Goal: Task Accomplishment & Management: Manage account settings

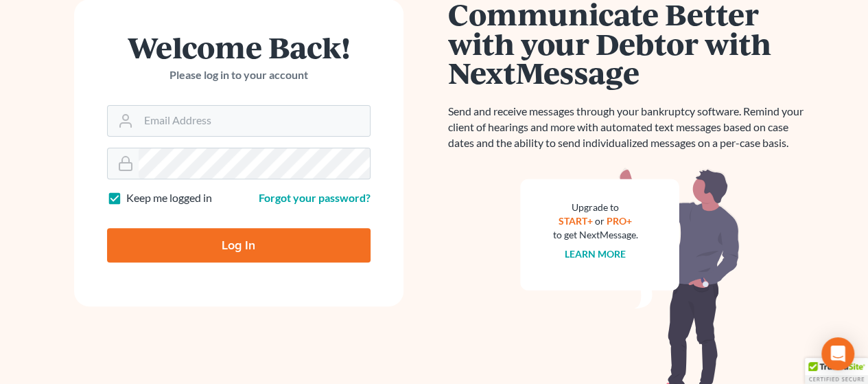
scroll to position [231, 0]
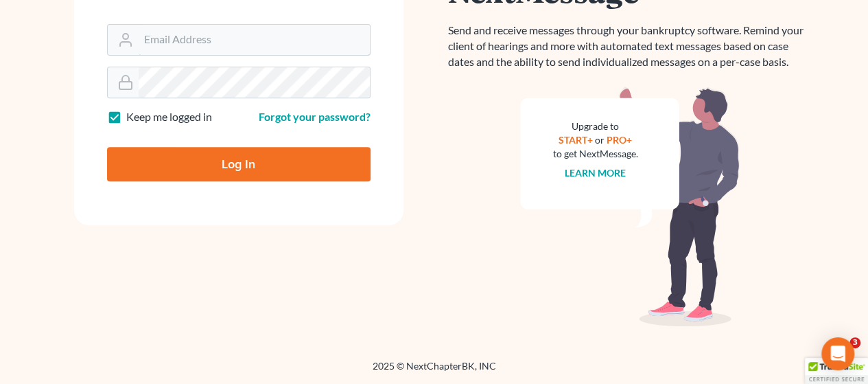
type input "[EMAIL_ADDRESS][DOMAIN_NAME]"
click at [253, 141] on div "Log In" at bounding box center [239, 158] width 264 height 45
click at [246, 154] on input "Log In" at bounding box center [239, 164] width 264 height 34
type input "Thinking..."
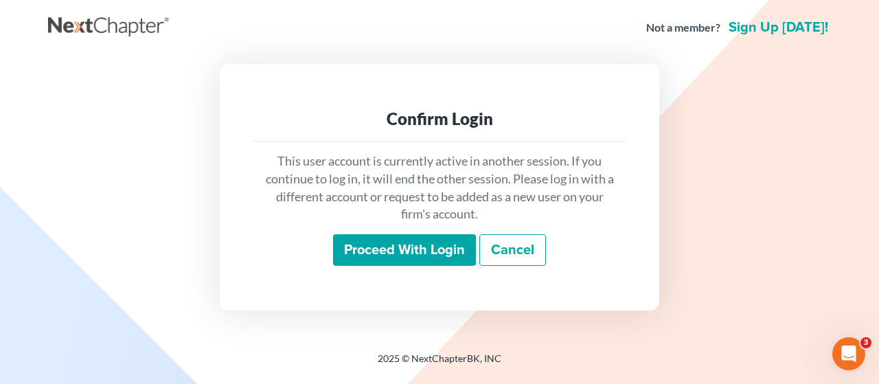
click at [417, 270] on div "This user account is currently active in another session. If you continue to lo…" at bounding box center [439, 208] width 373 height 135
click at [418, 259] on input "Proceed with login" at bounding box center [404, 250] width 143 height 32
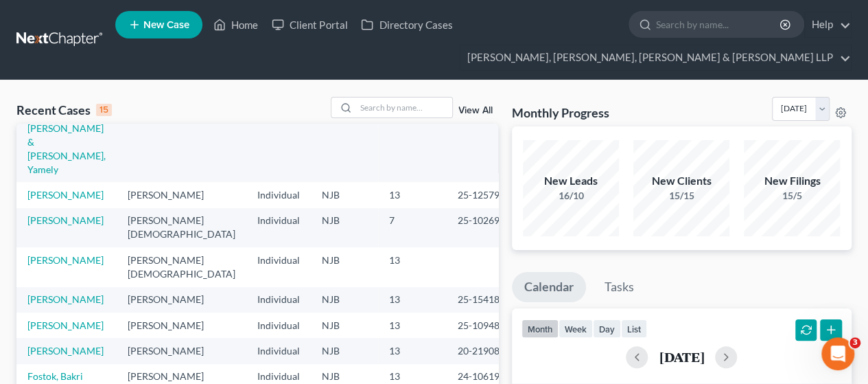
scroll to position [314, 0]
click at [676, 23] on input "search" at bounding box center [719, 24] width 126 height 25
type input "[PERSON_NAME]"
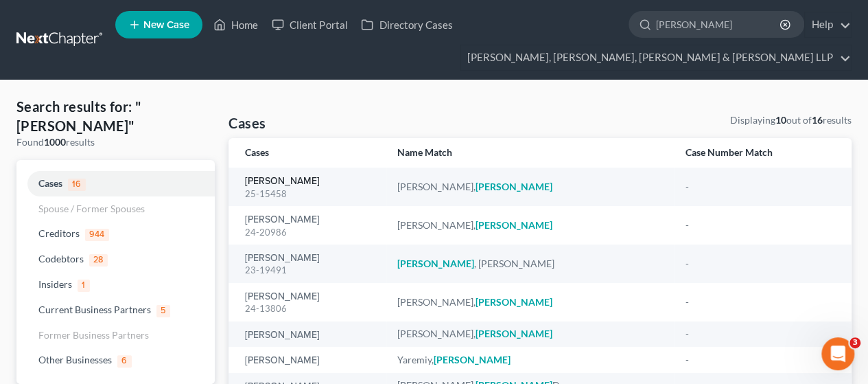
click at [281, 184] on link "[PERSON_NAME]" at bounding box center [282, 181] width 75 height 10
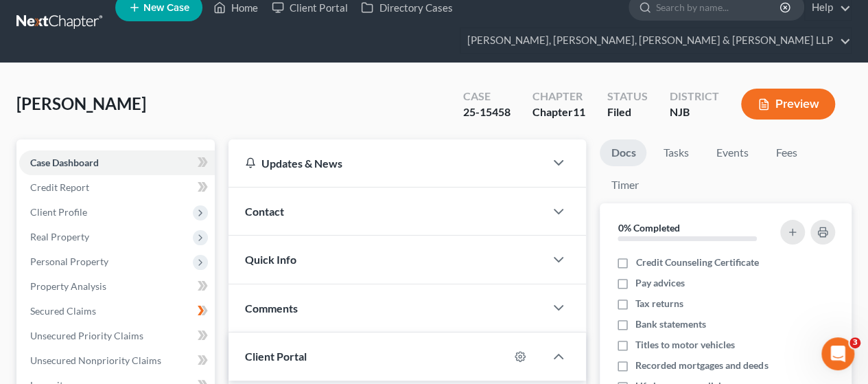
scroll to position [69, 0]
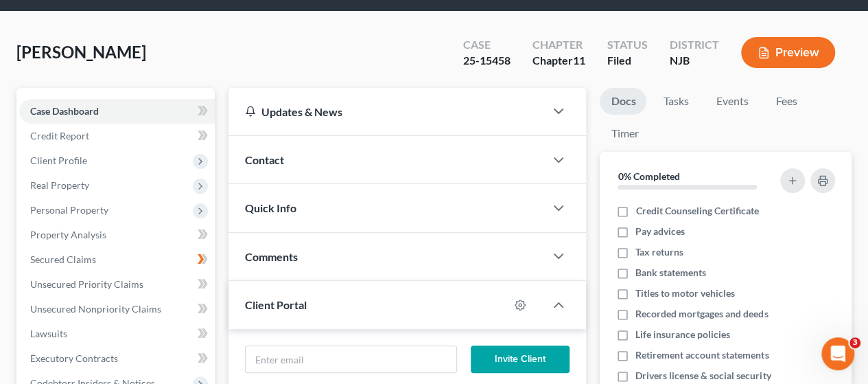
click at [116, 187] on span "Real Property" at bounding box center [117, 185] width 196 height 25
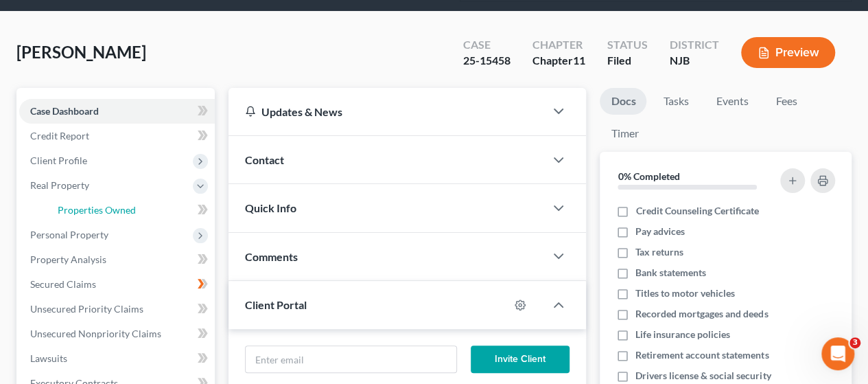
click at [133, 207] on span "Properties Owned" at bounding box center [97, 210] width 78 height 12
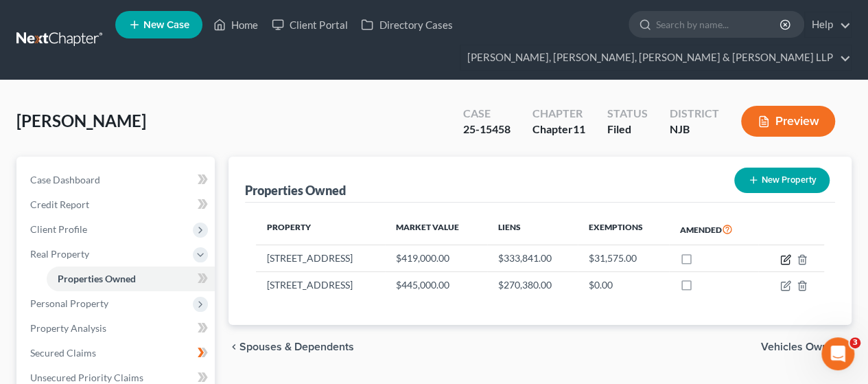
click at [781, 258] on icon "button" at bounding box center [786, 259] width 11 height 11
select select "33"
select select "15"
select select "0"
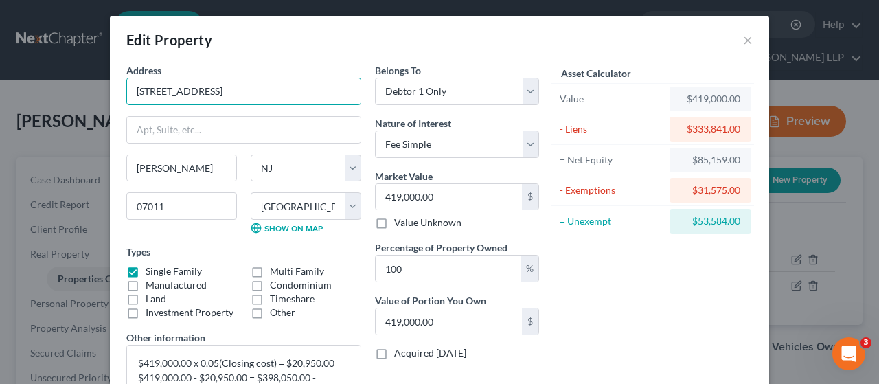
drag, startPoint x: 130, startPoint y: 91, endPoint x: 245, endPoint y: 95, distance: 114.7
click at [245, 95] on input "[STREET_ADDRESS]" at bounding box center [243, 91] width 233 height 26
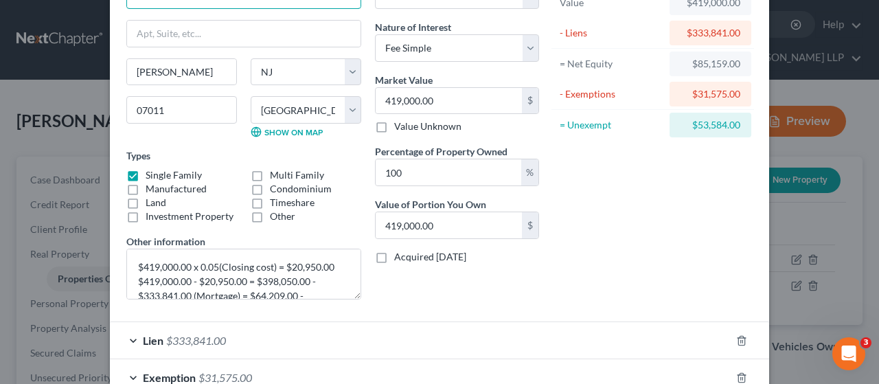
scroll to position [181, 0]
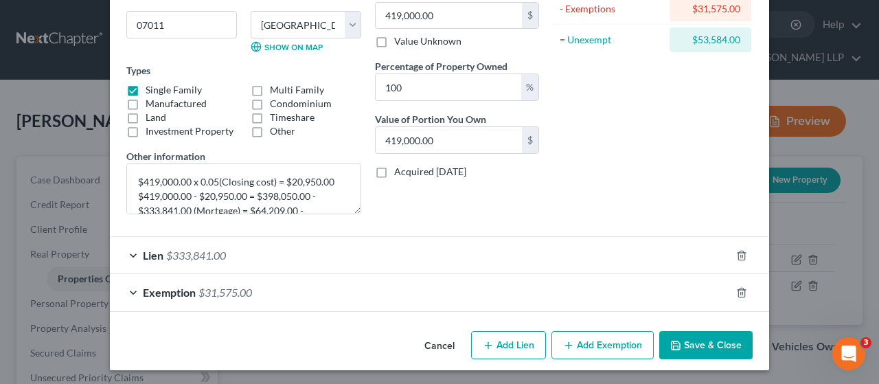
click at [445, 343] on button "Cancel" at bounding box center [439, 345] width 52 height 27
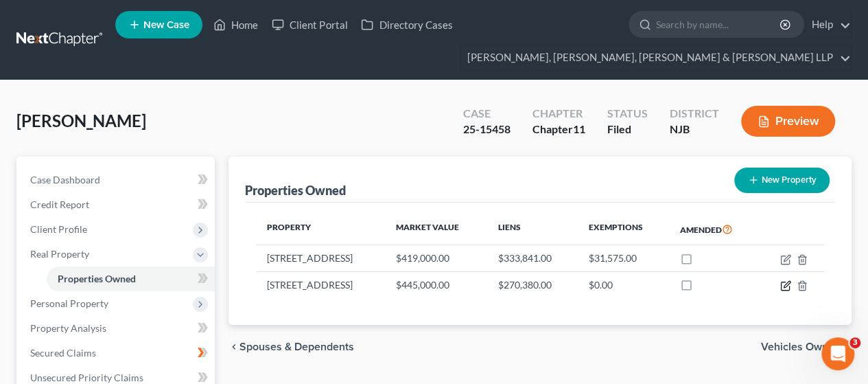
click at [783, 283] on icon "button" at bounding box center [786, 285] width 11 height 11
select select "33"
select select "1"
select select "3"
select select "7"
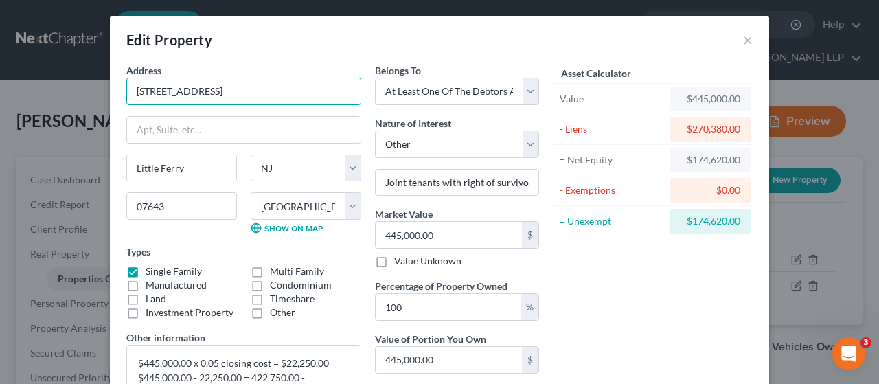
drag, startPoint x: 252, startPoint y: 83, endPoint x: 84, endPoint y: 76, distance: 168.3
click at [84, 76] on div "Edit Property × Address * [GEOGRAPHIC_DATA] [GEOGRAPHIC_DATA] [US_STATE][GEOGRA…" at bounding box center [439, 192] width 879 height 384
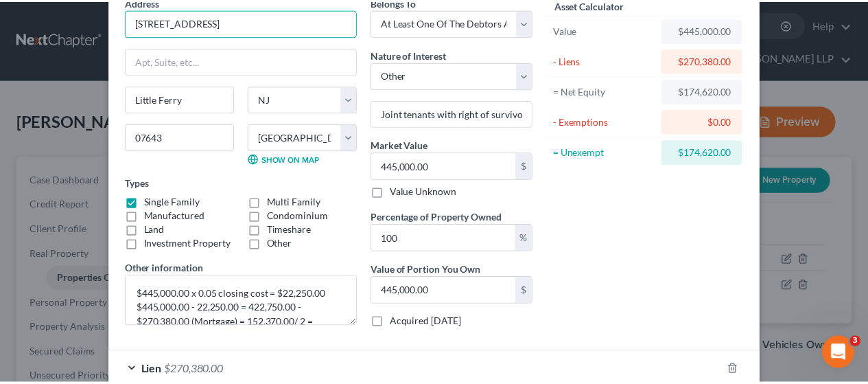
scroll to position [0, 0]
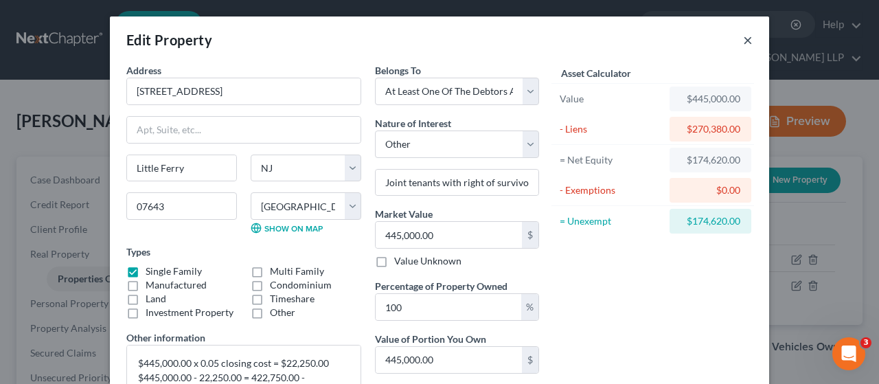
click at [743, 38] on button "×" at bounding box center [748, 40] width 10 height 16
